Goal: Information Seeking & Learning: Compare options

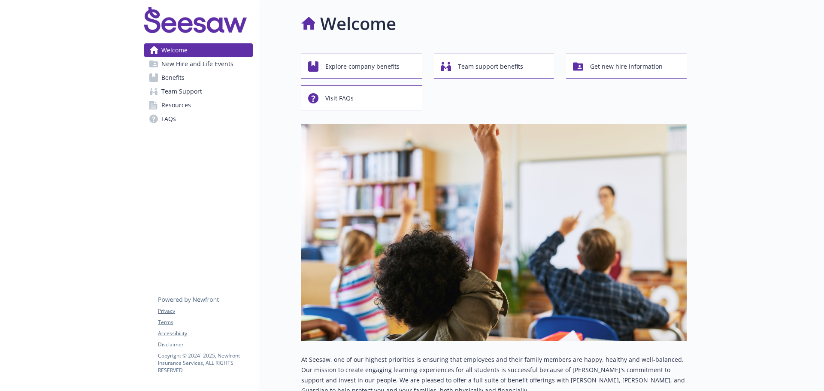
click at [168, 105] on span "Resources" at bounding box center [176, 105] width 30 height 14
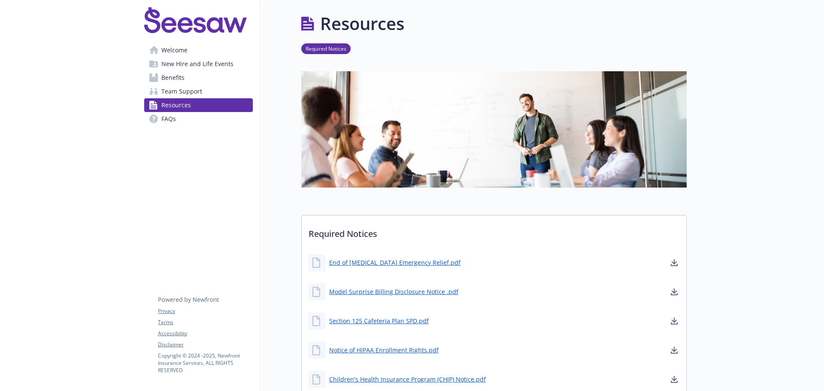
click at [190, 62] on span "New Hire and Life Events" at bounding box center [197, 64] width 72 height 14
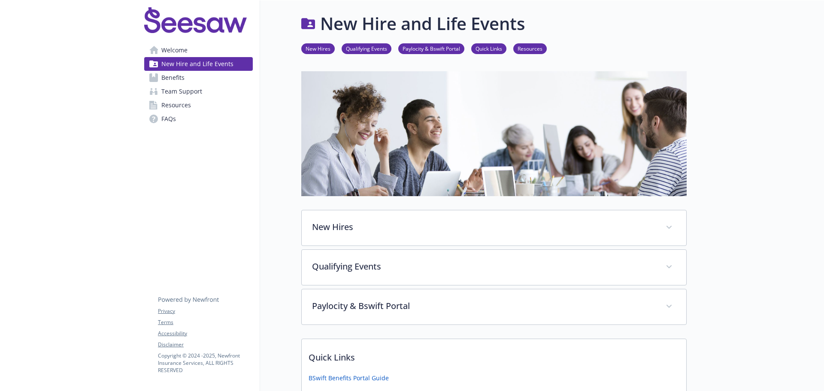
click at [175, 77] on span "Benefits" at bounding box center [172, 78] width 23 height 14
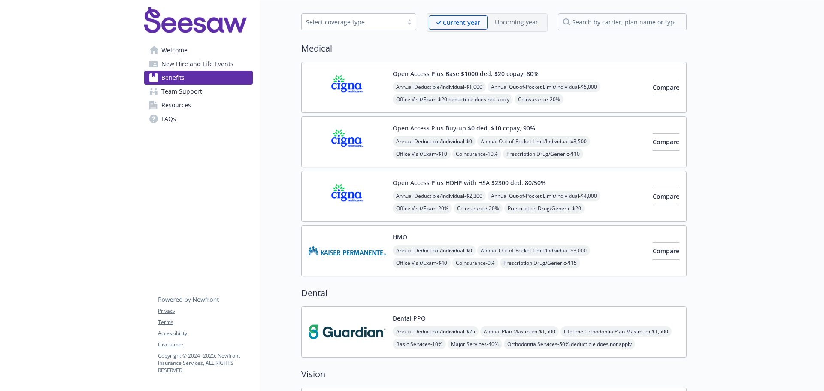
scroll to position [43, 0]
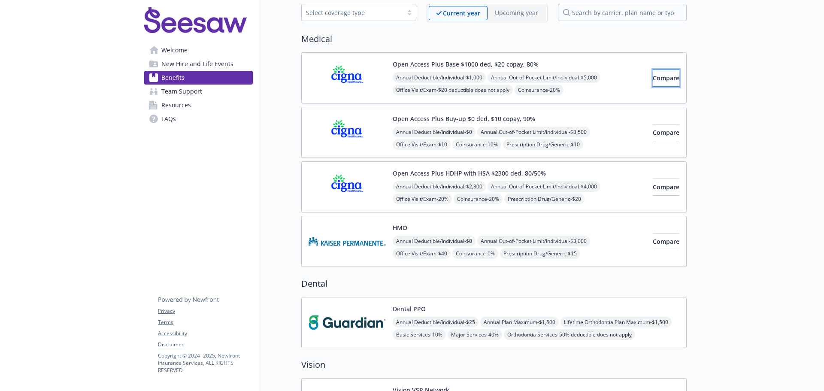
click at [652, 79] on span "Compare" at bounding box center [665, 78] width 27 height 8
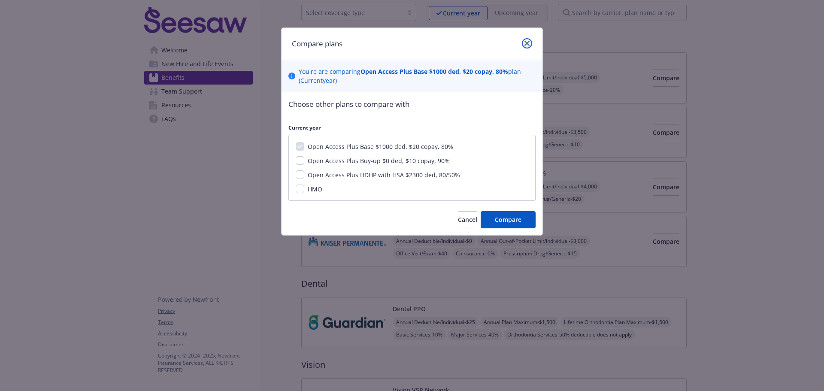
click at [522, 42] on link "close" at bounding box center [527, 43] width 10 height 10
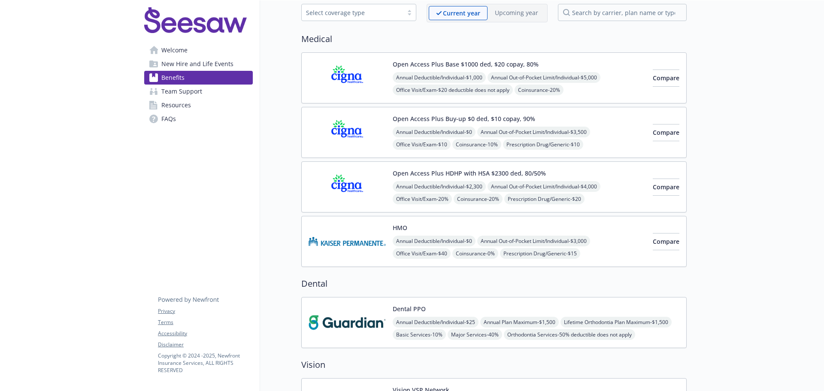
click at [486, 72] on div "Open Access Plus Base $1000 ded, $20 copay, 80% Annual Deductible/Individual - …" at bounding box center [518, 78] width 253 height 36
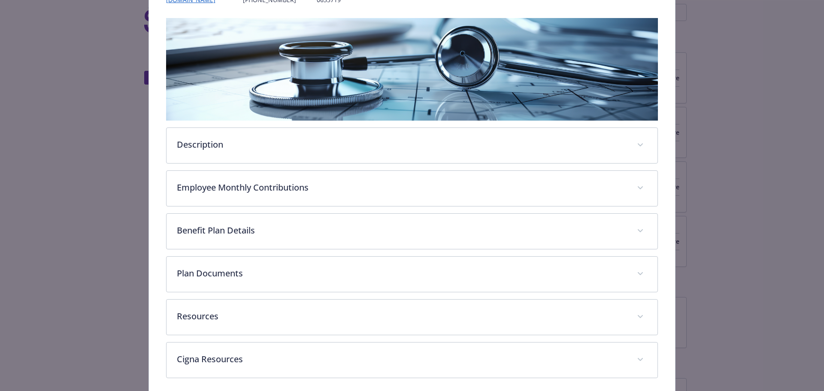
scroll to position [161, 0]
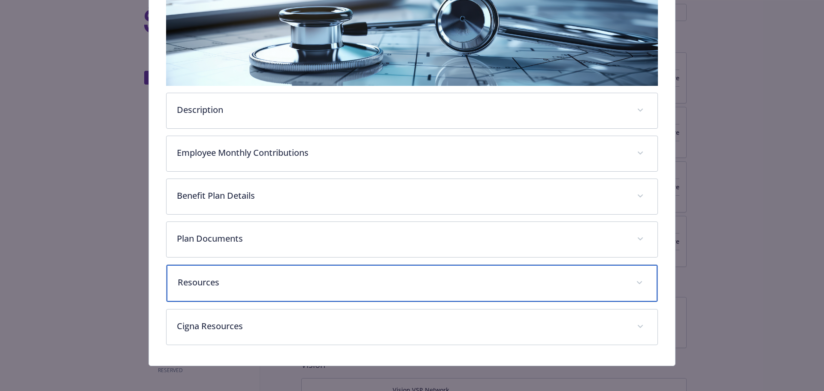
click at [636, 279] on span "details for plan Medical - Open Access Plus Base $1000 ded, $20 copay, 80% - Me…" at bounding box center [639, 283] width 14 height 14
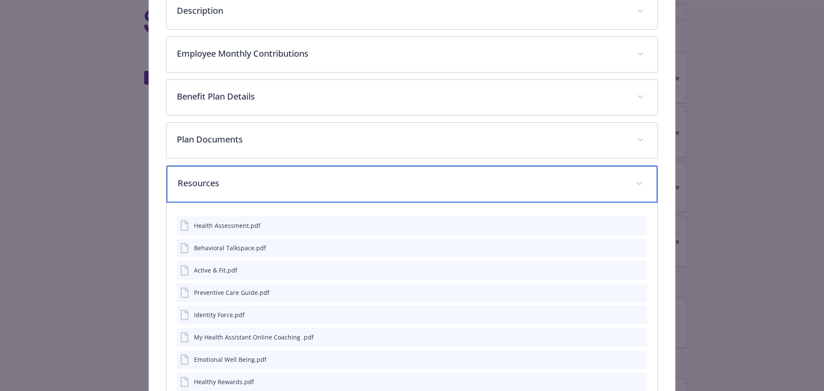
scroll to position [247, 0]
